Goal: Task Accomplishment & Management: Manage account settings

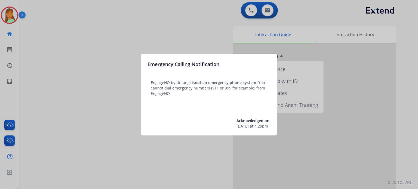
click at [54, 58] on div at bounding box center [209, 94] width 418 height 189
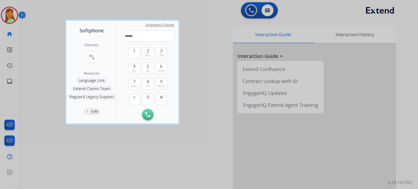
click at [53, 57] on div at bounding box center [209, 94] width 418 height 189
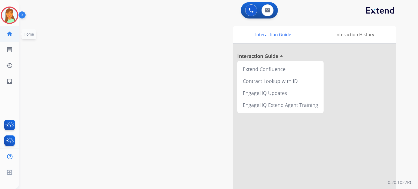
drag, startPoint x: 8, startPoint y: 17, endPoint x: 10, endPoint y: 27, distance: 10.0
click at [8, 18] on img at bounding box center [9, 15] width 15 height 15
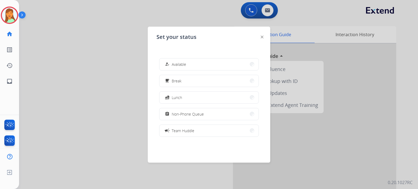
scroll to position [86, 0]
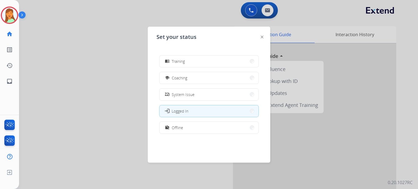
click at [186, 133] on button "work_off Offline" at bounding box center [209, 128] width 99 height 12
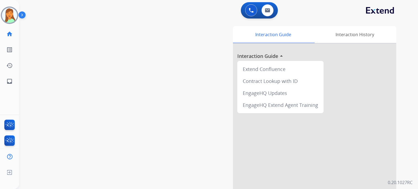
click at [95, 142] on div "swap_horiz Break voice bridge close_fullscreen Connect 3-Way Call merge_type Se…" at bounding box center [212, 133] width 386 height 227
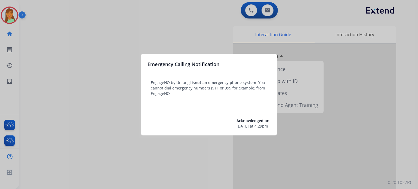
drag, startPoint x: 60, startPoint y: 147, endPoint x: 57, endPoint y: 149, distance: 3.2
click at [57, 149] on div at bounding box center [209, 94] width 418 height 189
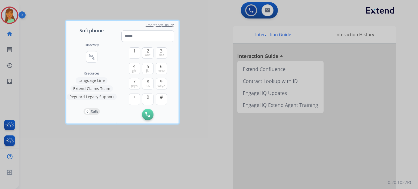
click at [57, 149] on div at bounding box center [209, 94] width 418 height 189
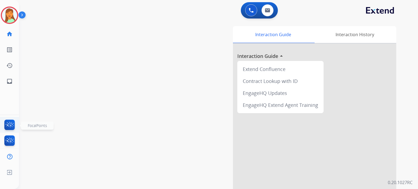
click at [11, 124] on img at bounding box center [9, 126] width 13 height 13
click at [10, 12] on img at bounding box center [9, 15] width 15 height 15
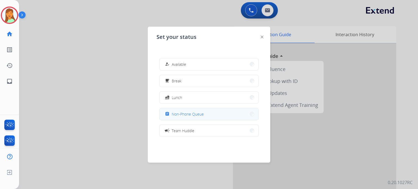
click at [167, 109] on button "assignment Non-Phone Queue" at bounding box center [209, 114] width 99 height 12
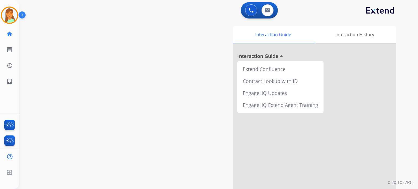
drag, startPoint x: 121, startPoint y: 84, endPoint x: 94, endPoint y: 60, distance: 36.1
click at [97, 62] on div "swap_horiz Break voice bridge close_fullscreen Connect 3-Way Call merge_type Se…" at bounding box center [212, 133] width 386 height 227
